Goal: Navigation & Orientation: Find specific page/section

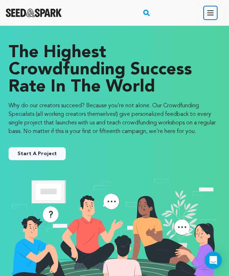
click at [210, 13] on icon "button" at bounding box center [210, 13] width 9 height 9
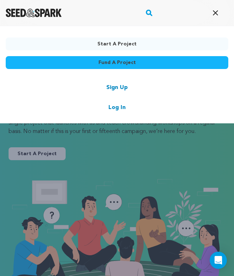
click at [114, 109] on link "Log In" at bounding box center [117, 107] width 17 height 9
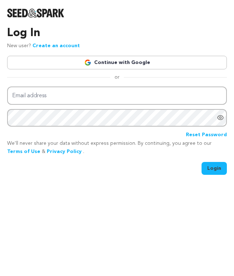
click at [113, 61] on link "Continue with Google" at bounding box center [117, 63] width 220 height 14
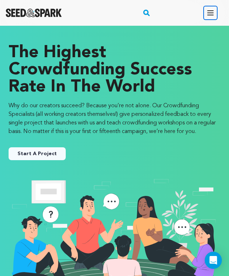
click at [209, 15] on icon "button" at bounding box center [211, 13] width 6 height 4
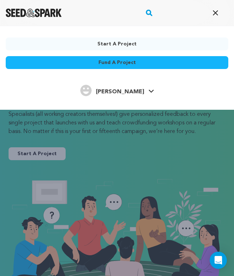
click at [140, 86] on link "Jacquelyn N. Jacquelyn N." at bounding box center [117, 89] width 74 height 13
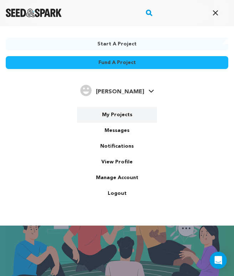
click at [129, 116] on link "My Projects" at bounding box center [117, 115] width 80 height 16
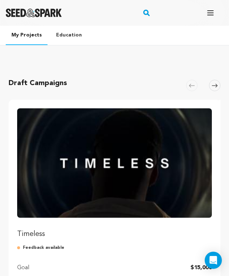
click at [125, 65] on div "Draft Campaigns Carousel Skip to previous slide page Carousel Timeless Feedback…" at bounding box center [114, 216] width 229 height 319
